Goal: Information Seeking & Learning: Learn about a topic

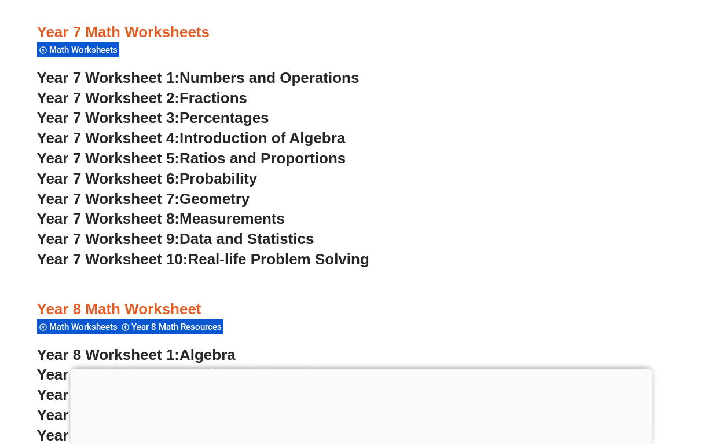
scroll to position [3120, 0]
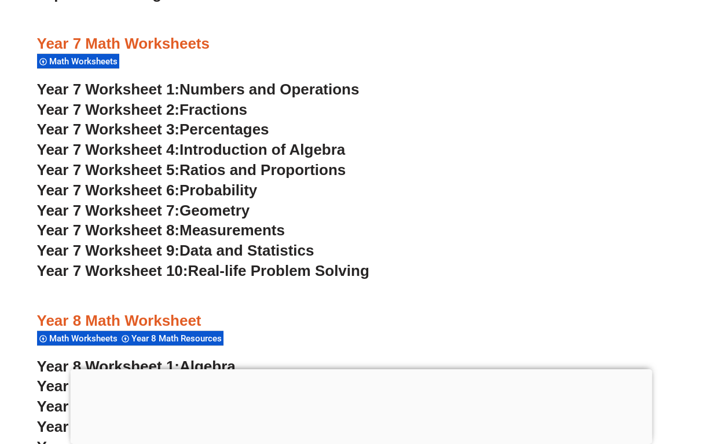
click at [112, 63] on span "Math Worksheets" at bounding box center [85, 61] width 72 height 10
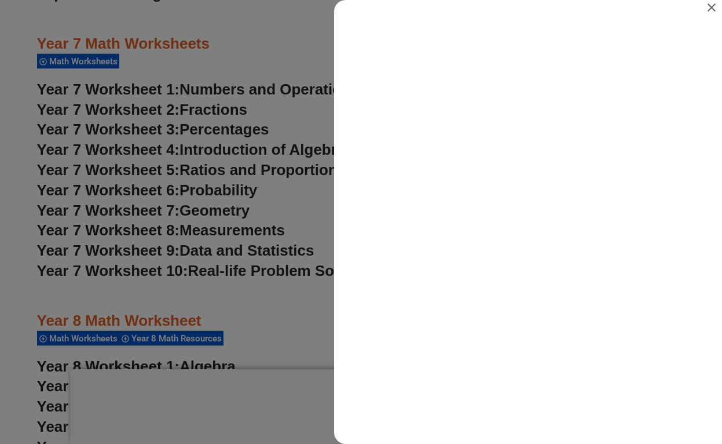
scroll to position [0, 0]
click at [711, 6] on icon "Close" at bounding box center [712, 7] width 8 height 8
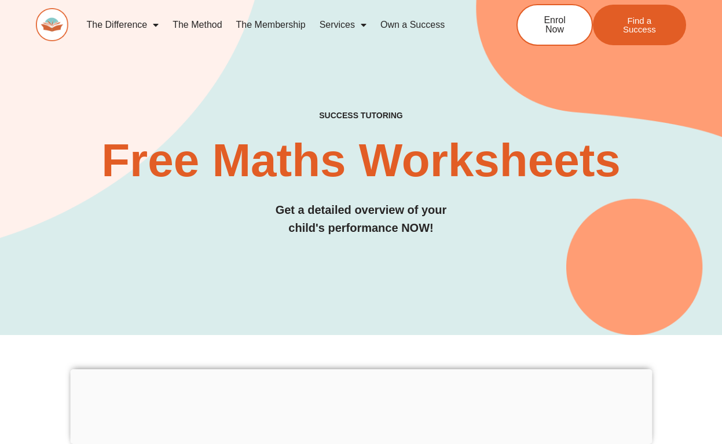
scroll to position [3120, 0]
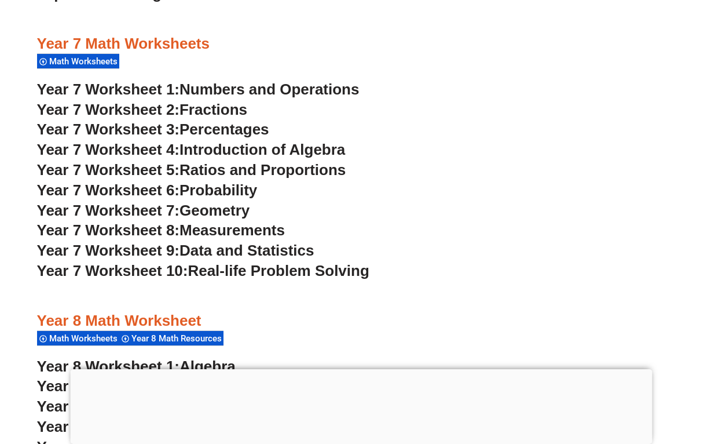
click at [125, 226] on span "Year 7 Worksheet 8:" at bounding box center [108, 229] width 143 height 17
click at [262, 252] on span "Data and Statistics" at bounding box center [247, 250] width 135 height 17
click at [233, 108] on span "Fractions" at bounding box center [214, 109] width 68 height 17
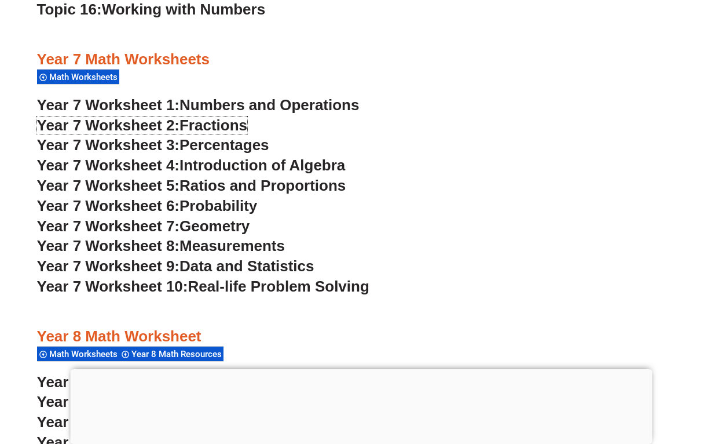
scroll to position [3104, 0]
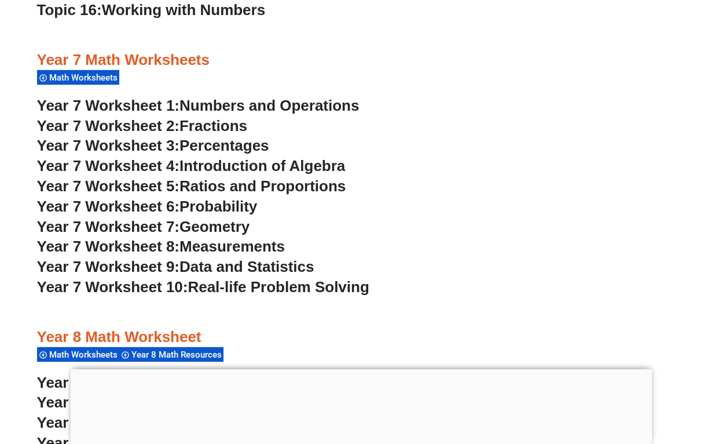
click at [287, 170] on span "Introduction of Algebra" at bounding box center [263, 165] width 166 height 17
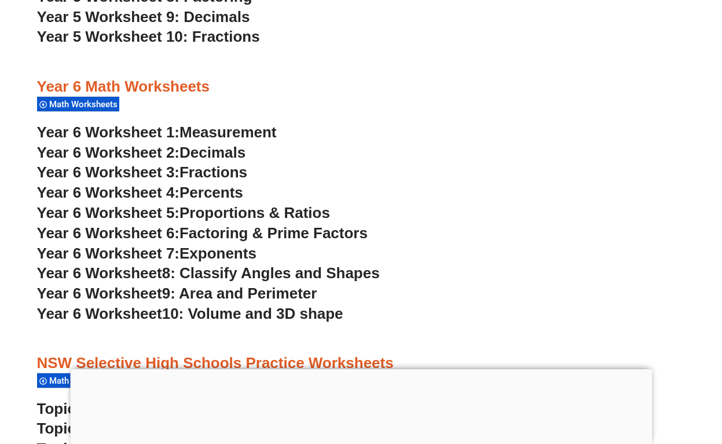
scroll to position [2406, 0]
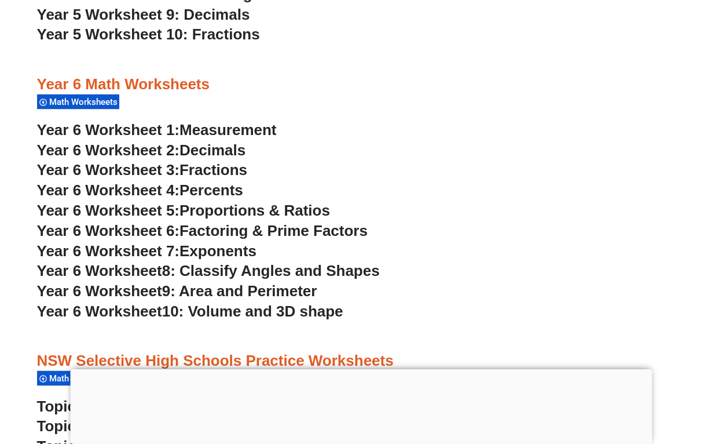
click at [254, 295] on span "9: Area and Perimeter" at bounding box center [239, 290] width 155 height 17
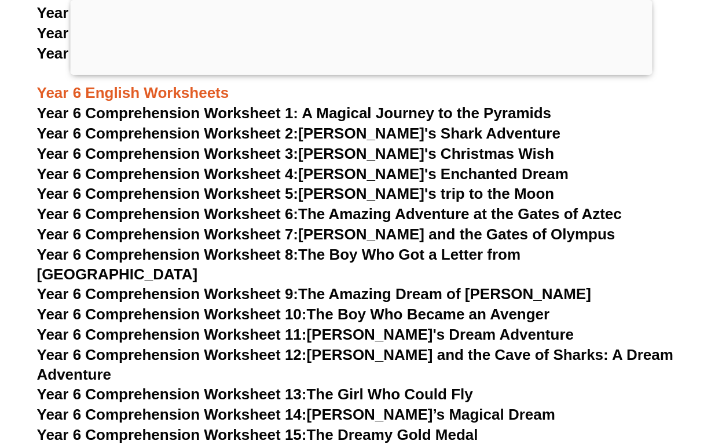
scroll to position [6397, 0]
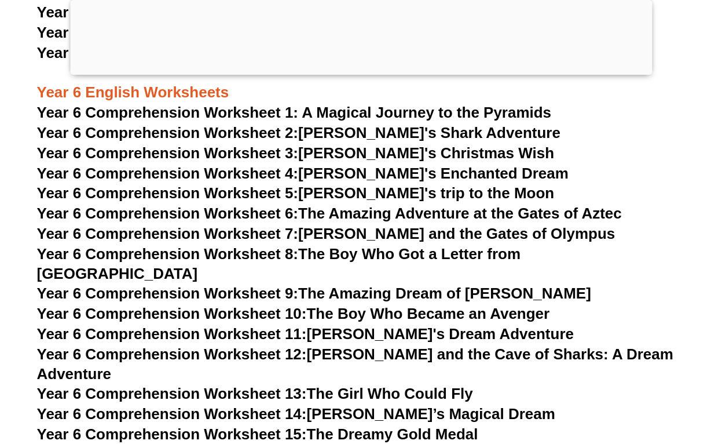
click at [364, 72] on div at bounding box center [361, 72] width 582 height 0
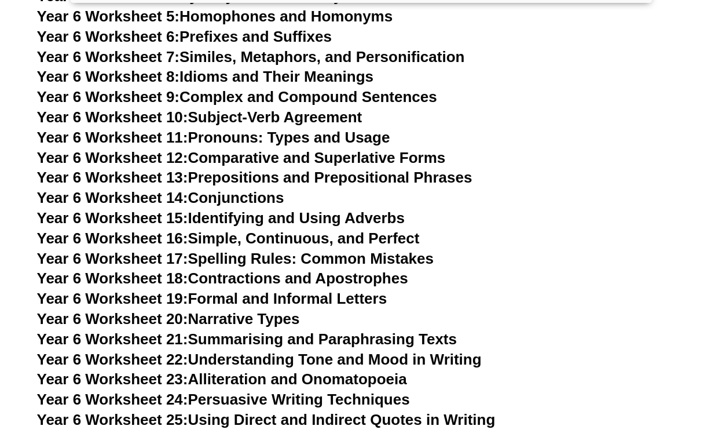
scroll to position [6844, 0]
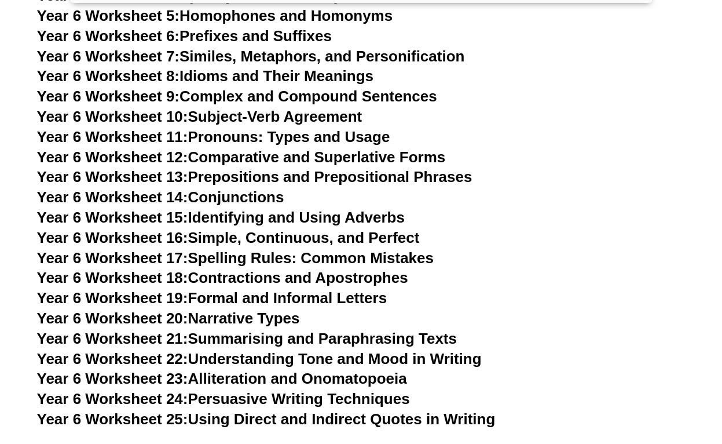
click at [171, 249] on span "Year 6 Worksheet 17:" at bounding box center [112, 257] width 151 height 17
click at [274, 309] on link "Year 6 Worksheet 20: Narrative Types" at bounding box center [168, 317] width 263 height 17
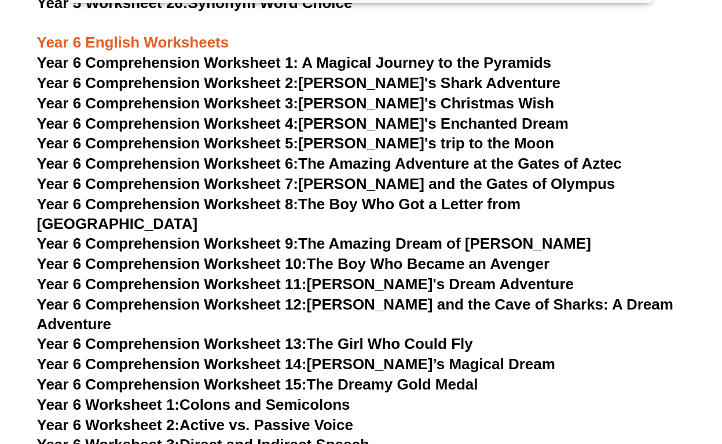
scroll to position [6368, 0]
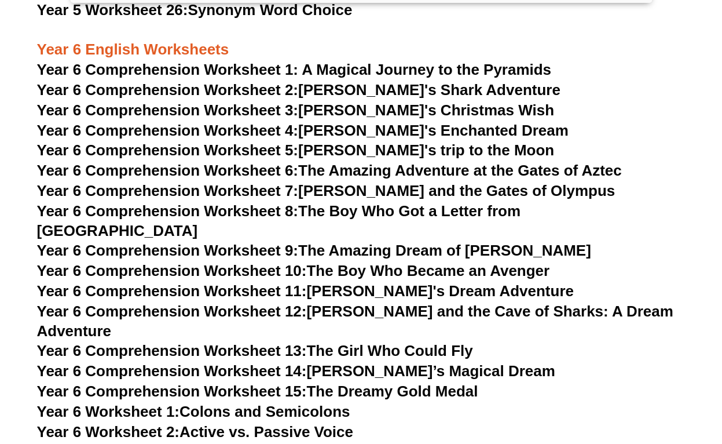
click at [264, 92] on span "Year 6 Comprehension Worksheet 2:" at bounding box center [168, 89] width 262 height 17
click at [273, 210] on span "Year 6 Comprehension Worksheet 8:" at bounding box center [168, 210] width 262 height 17
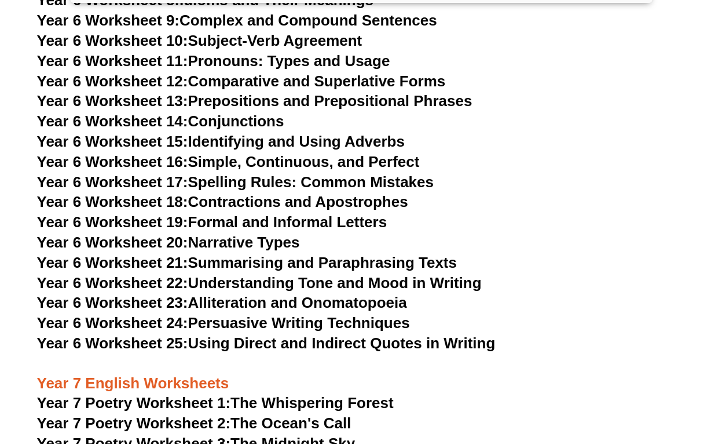
scroll to position [6927, 0]
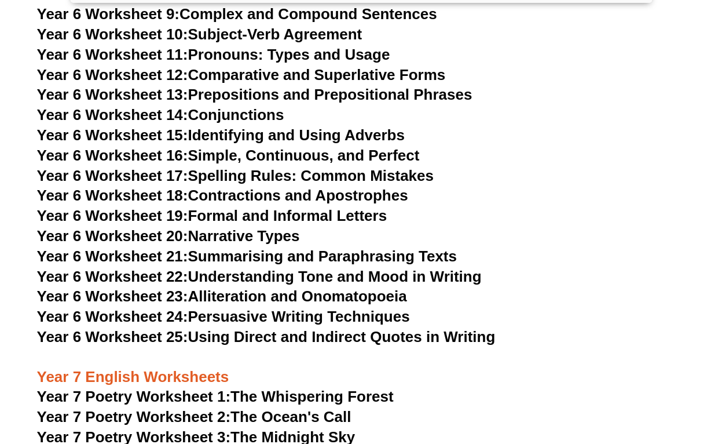
click at [177, 247] on span "Year 6 Worksheet 21:" at bounding box center [112, 255] width 151 height 17
click at [277, 308] on link "Year 6 Worksheet 24: Persuasive Writing Techniques" at bounding box center [223, 316] width 373 height 17
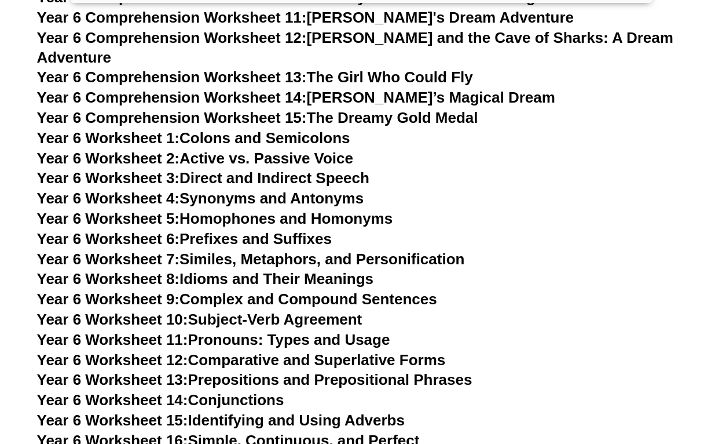
scroll to position [6640, 0]
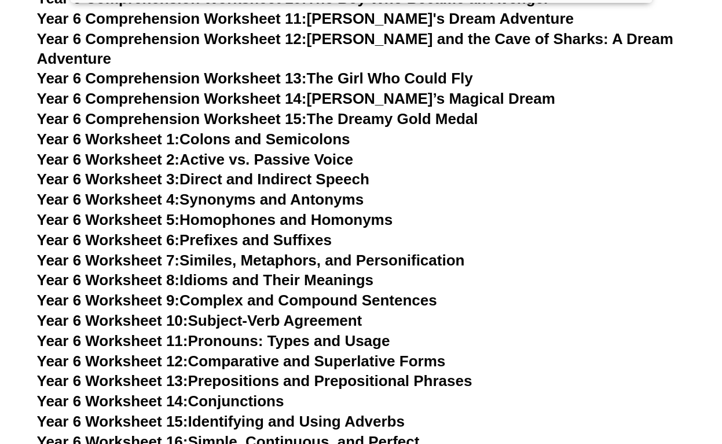
click at [155, 170] on span "Year 6 Worksheet 3:" at bounding box center [108, 178] width 143 height 17
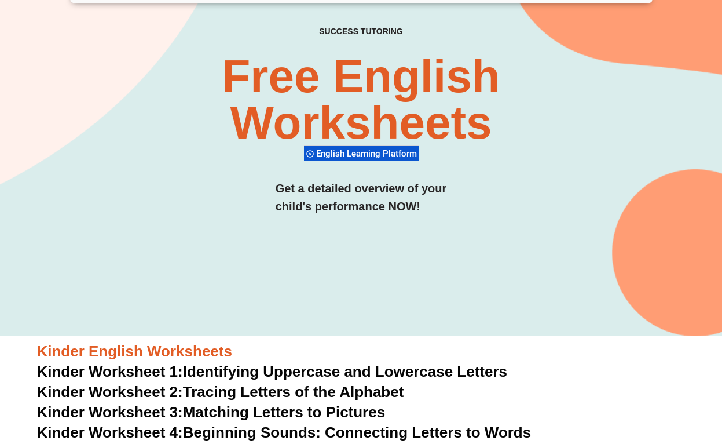
scroll to position [0, 0]
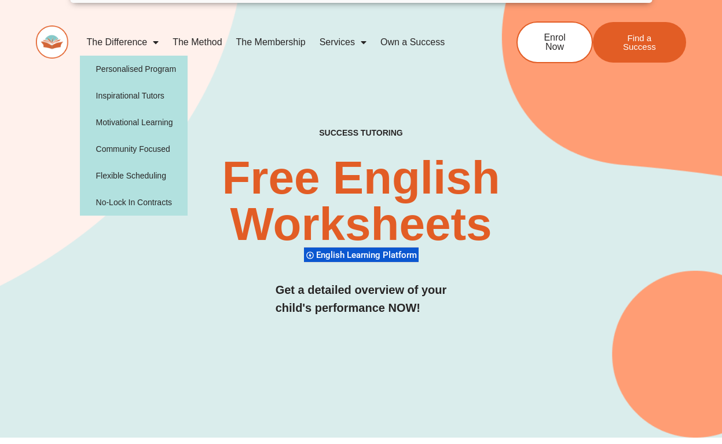
click at [53, 41] on img at bounding box center [52, 41] width 32 height 33
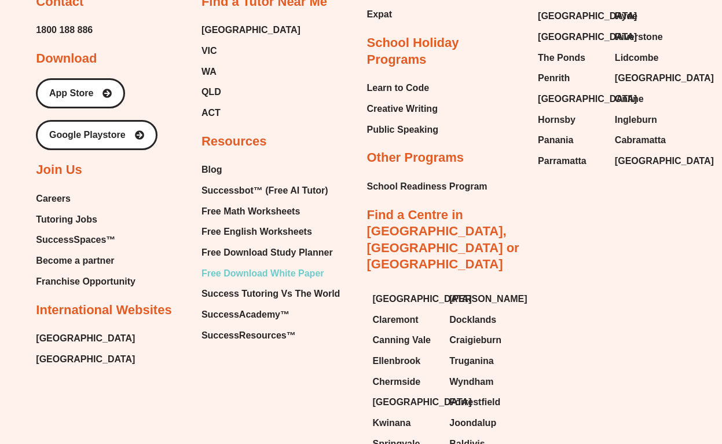
scroll to position [4865, 0]
